Goal: Navigation & Orientation: Find specific page/section

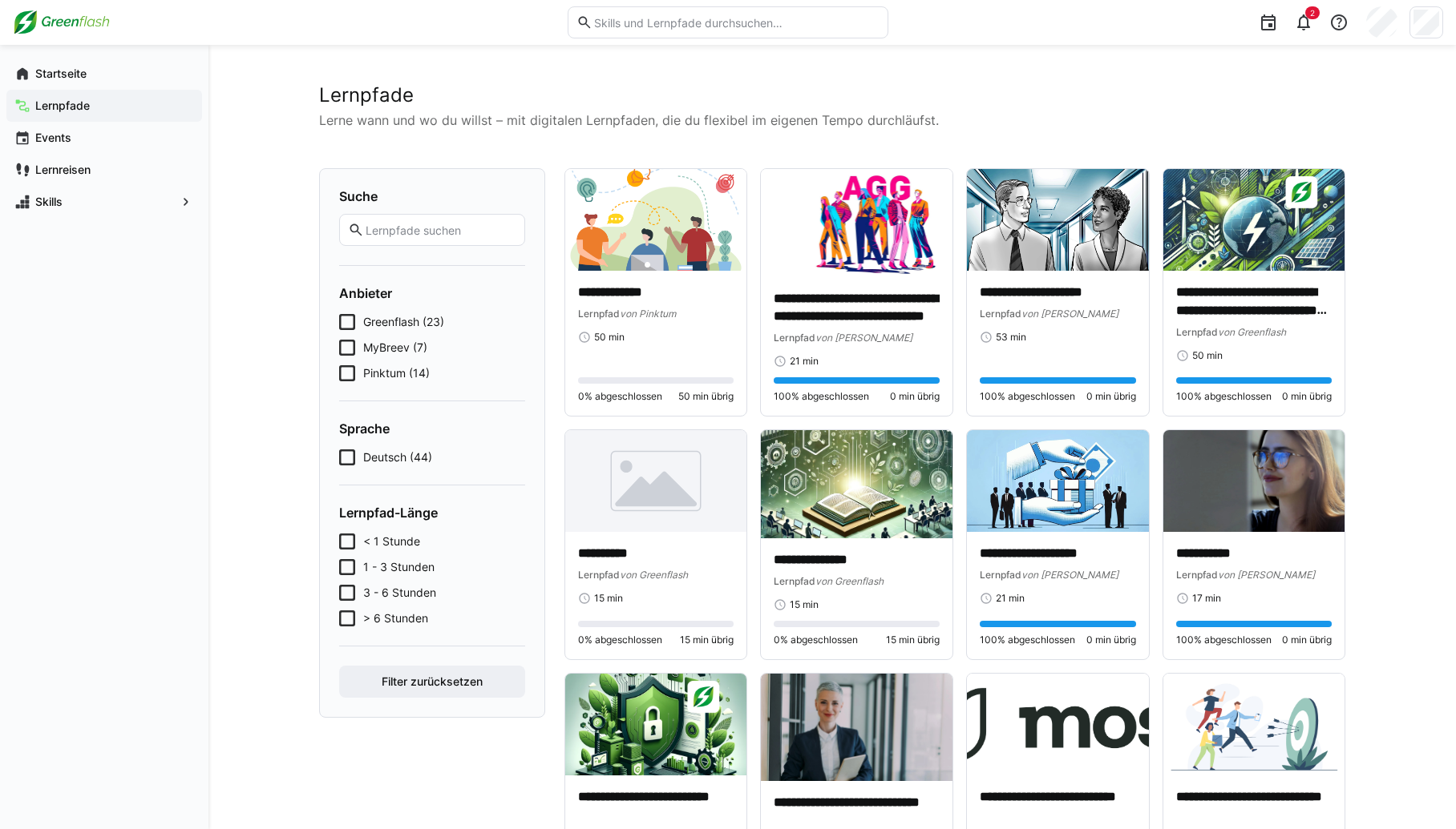
click at [53, 22] on img at bounding box center [61, 22] width 97 height 26
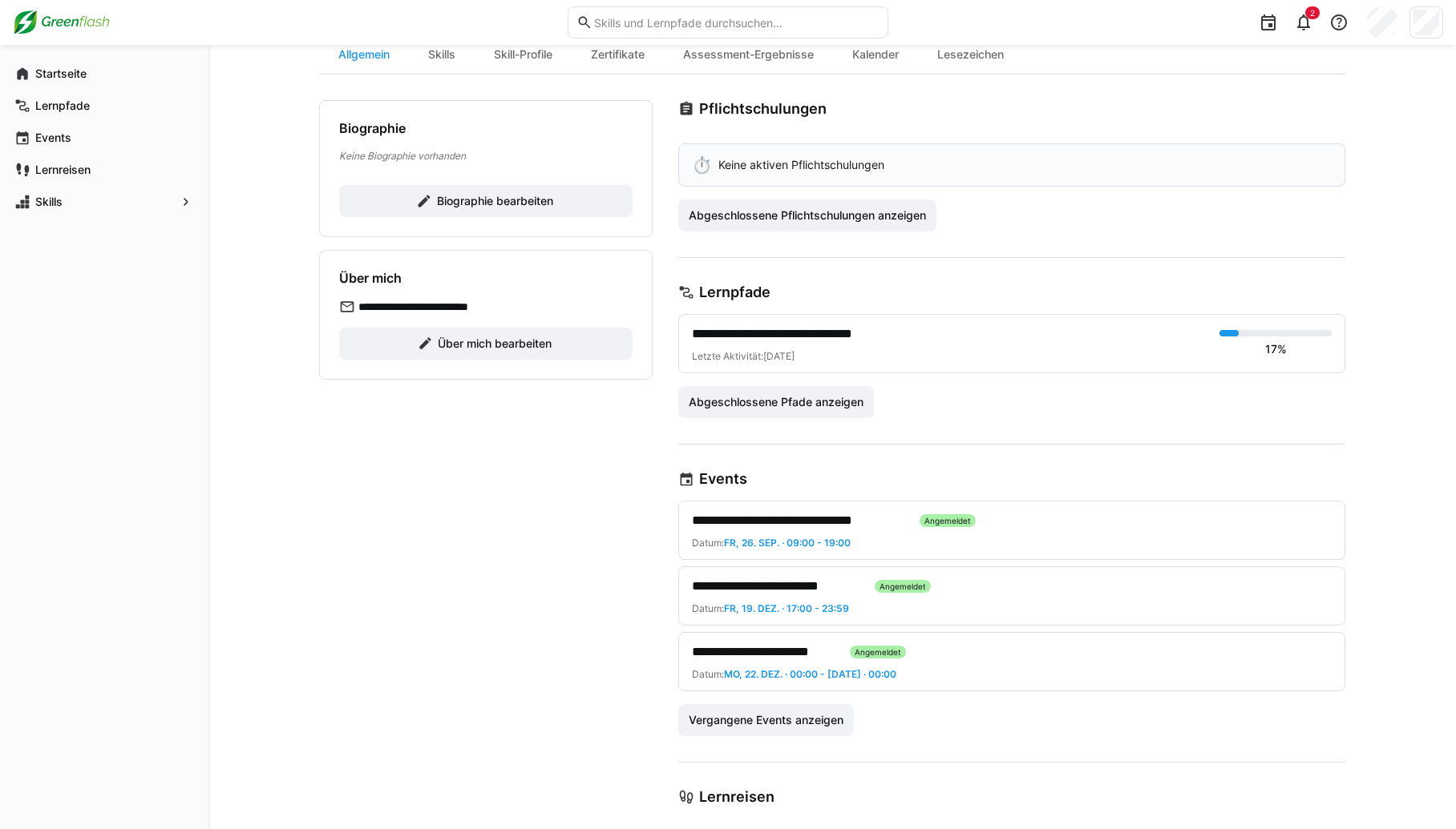
scroll to position [171, 0]
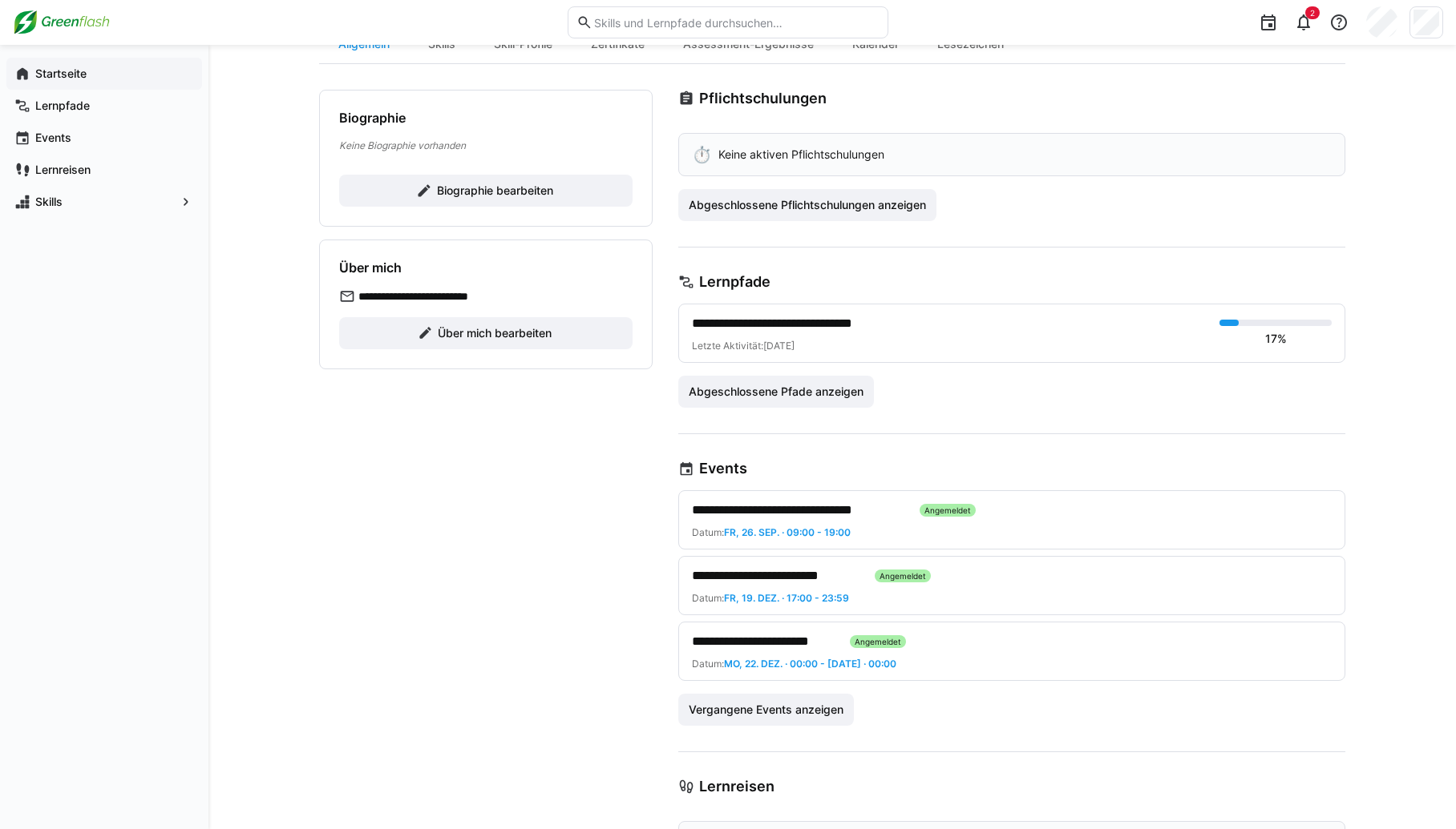
click at [0, 0] on app-navigation-label "Startseite" at bounding box center [0, 0] width 0 height 0
